Goal: Information Seeking & Learning: Learn about a topic

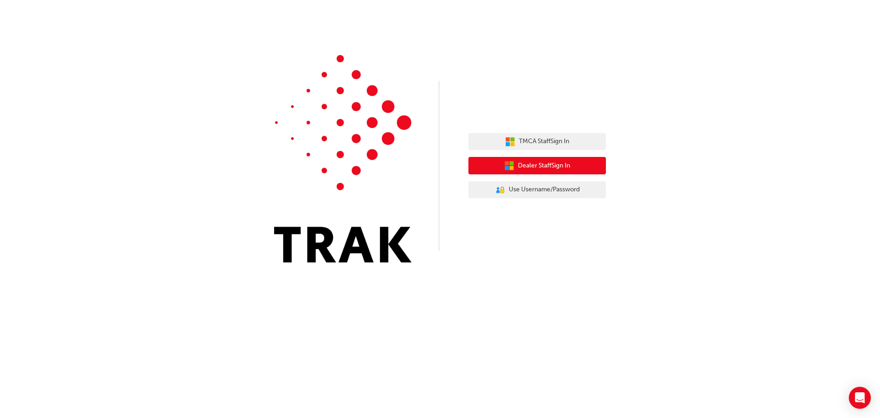
click at [526, 161] on span "Dealer Staff Sign In" at bounding box center [544, 165] width 52 height 11
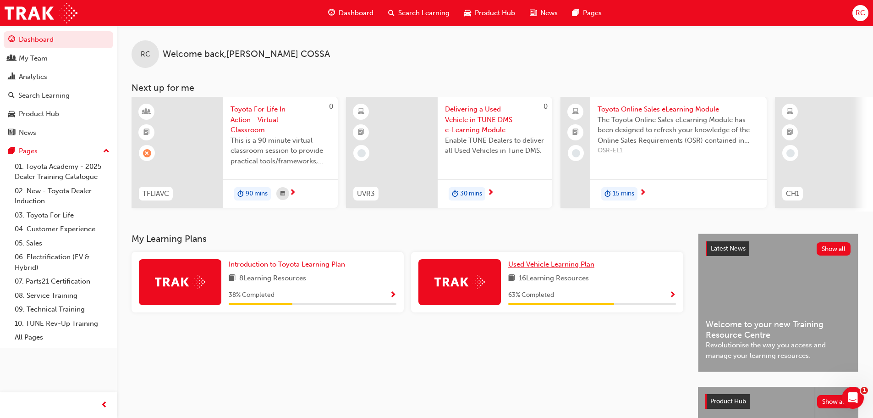
click at [544, 268] on span "Used Vehicle Learning Plan" at bounding box center [551, 264] width 86 height 8
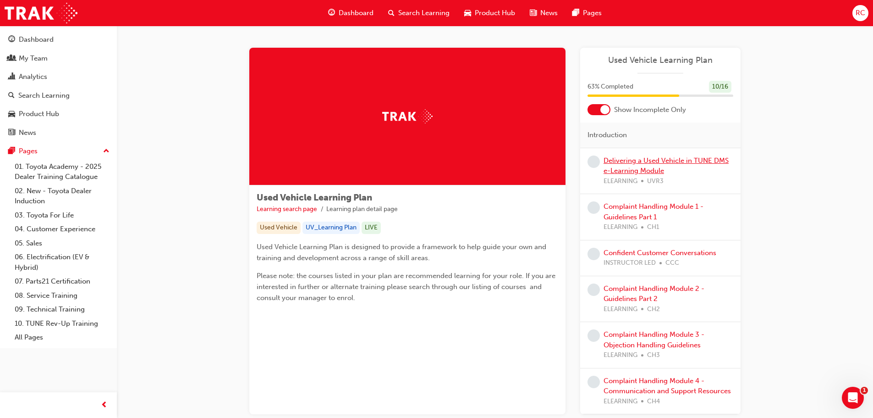
click at [620, 168] on link "Delivering a Used Vehicle in TUNE DMS e-Learning Module" at bounding box center [666, 165] width 125 height 19
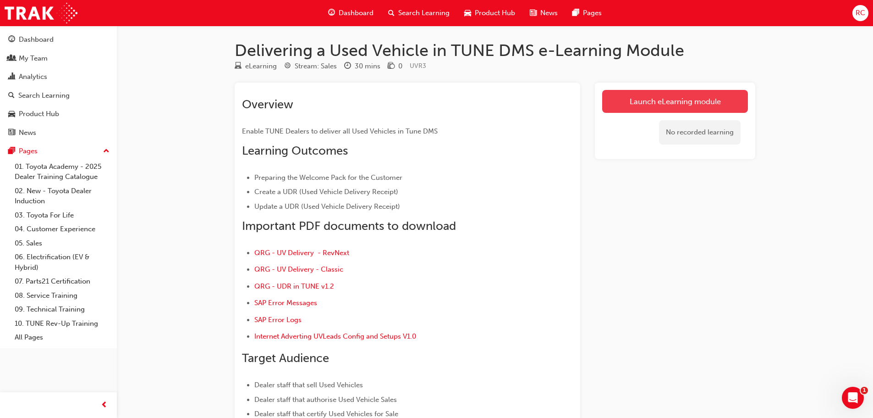
click at [656, 99] on link "Launch eLearning module" at bounding box center [675, 101] width 146 height 23
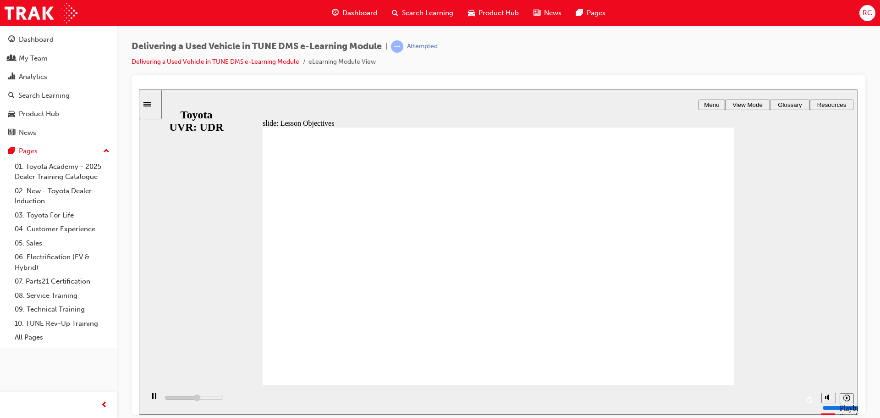
type input "3800"
radio input "true"
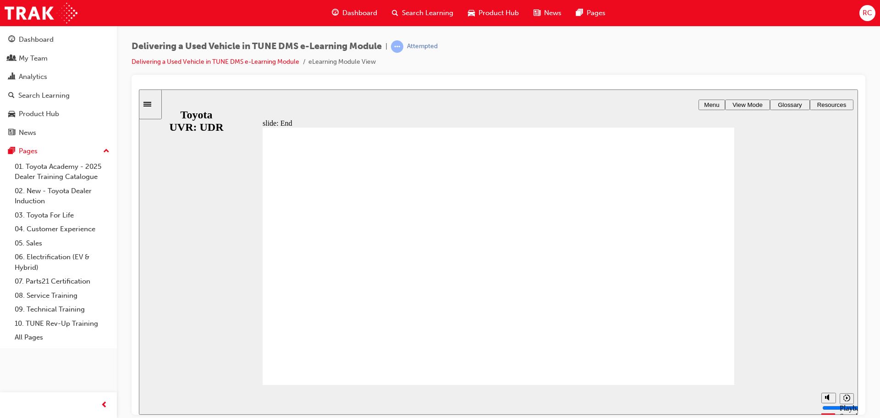
type input "7700"
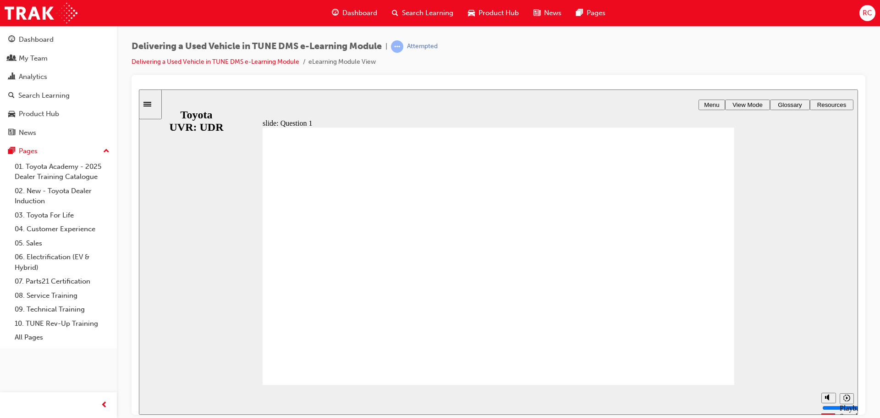
radio input "false"
drag, startPoint x: 356, startPoint y: 324, endPoint x: 403, endPoint y: 324, distance: 47.2
radio input "false"
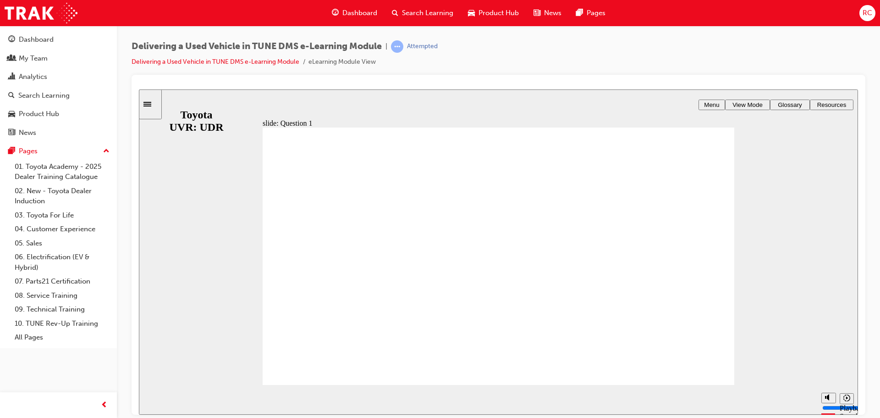
radio input "true"
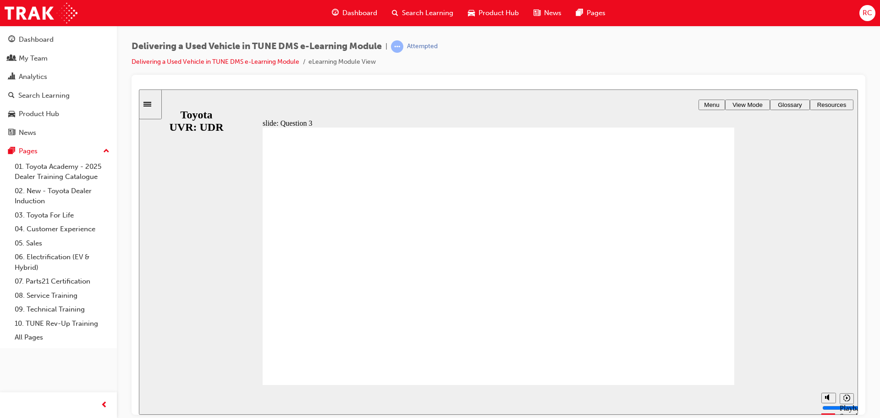
radio input "true"
radio input "false"
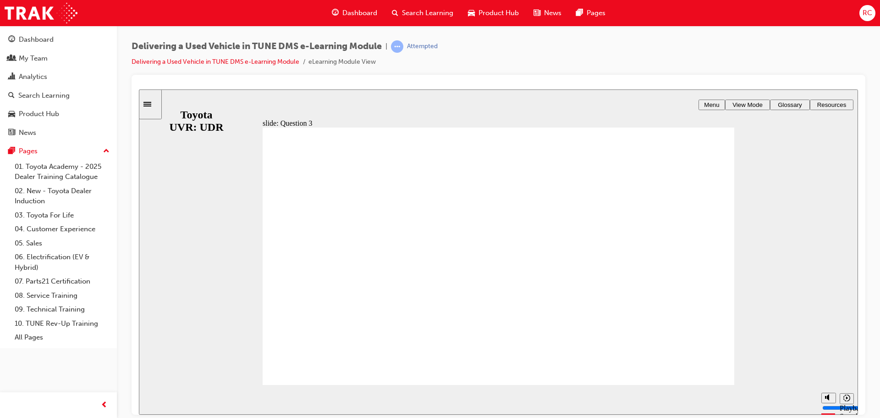
radio input "true"
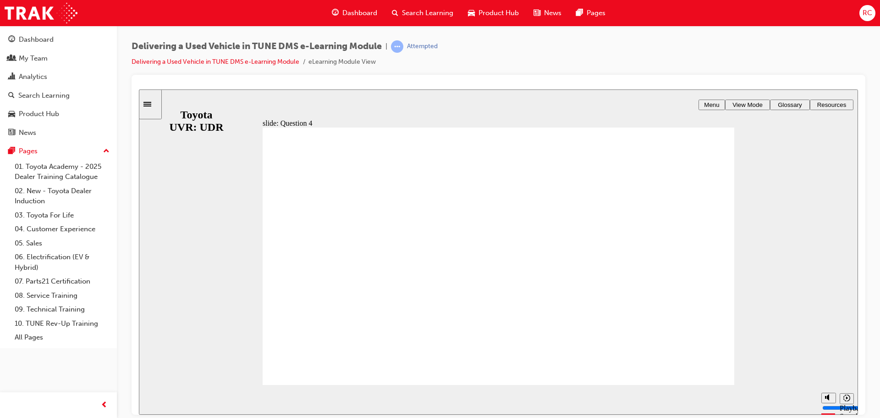
radio input "true"
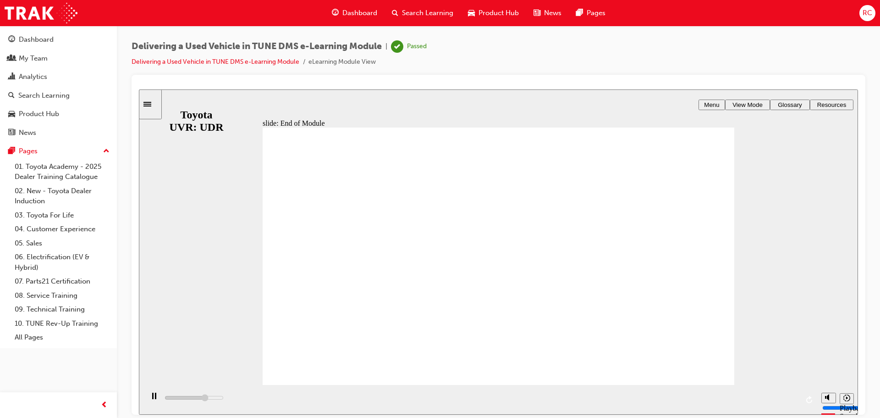
click at [846, 163] on div "slide: End of Module Rectangle 1 CONGRATULATIONS! You have finished the Deliver…" at bounding box center [498, 251] width 719 height 325
type input "10400"
click at [29, 239] on link "05. Sales" at bounding box center [62, 243] width 102 height 14
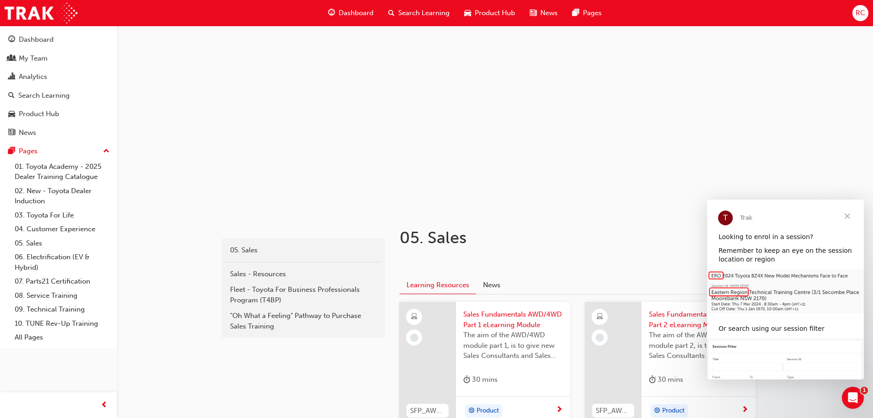
click at [847, 217] on span "Close" at bounding box center [847, 215] width 33 height 33
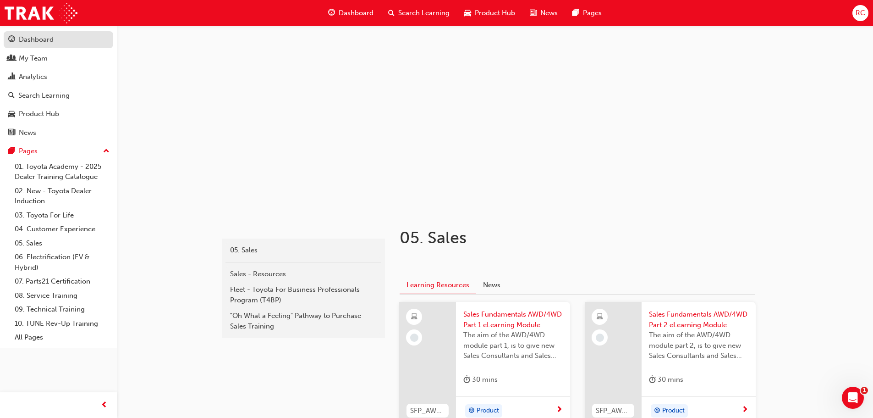
click at [27, 37] on div "Dashboard" at bounding box center [36, 39] width 35 height 11
